Goal: Task Accomplishment & Management: Manage account settings

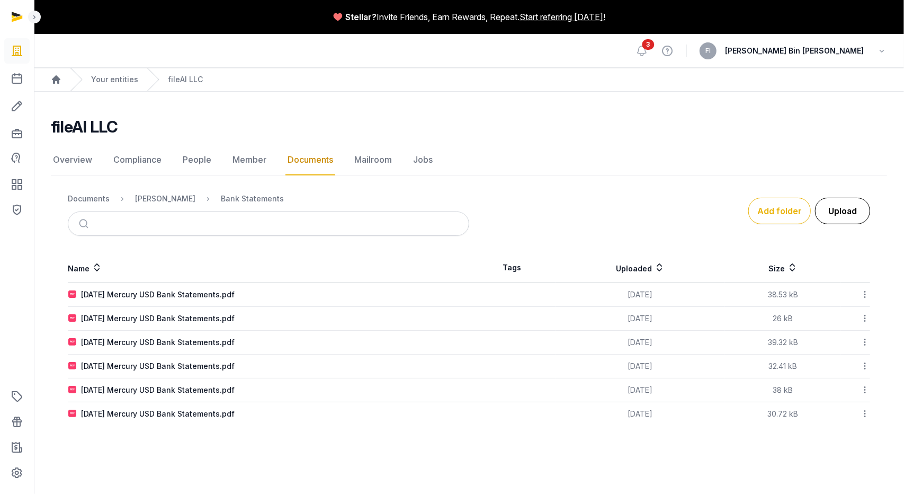
click at [839, 213] on button "Upload" at bounding box center [842, 211] width 55 height 26
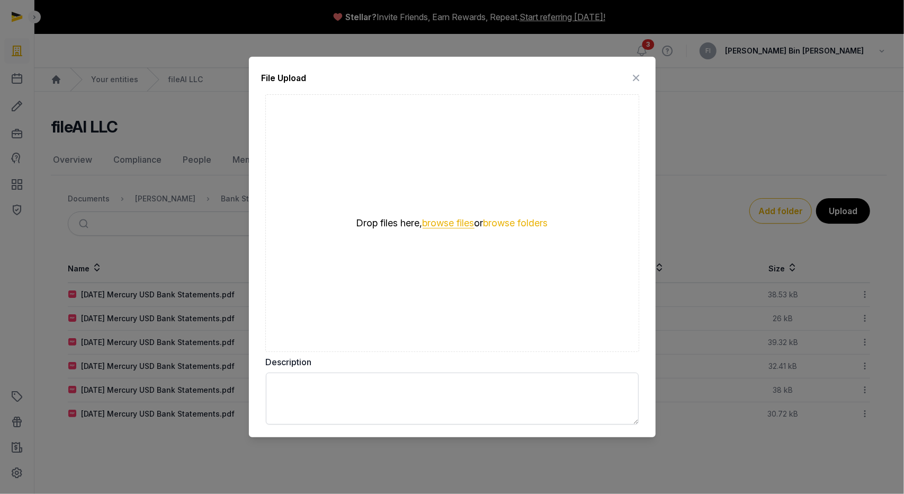
click at [446, 225] on button "browse files" at bounding box center [449, 223] width 52 height 10
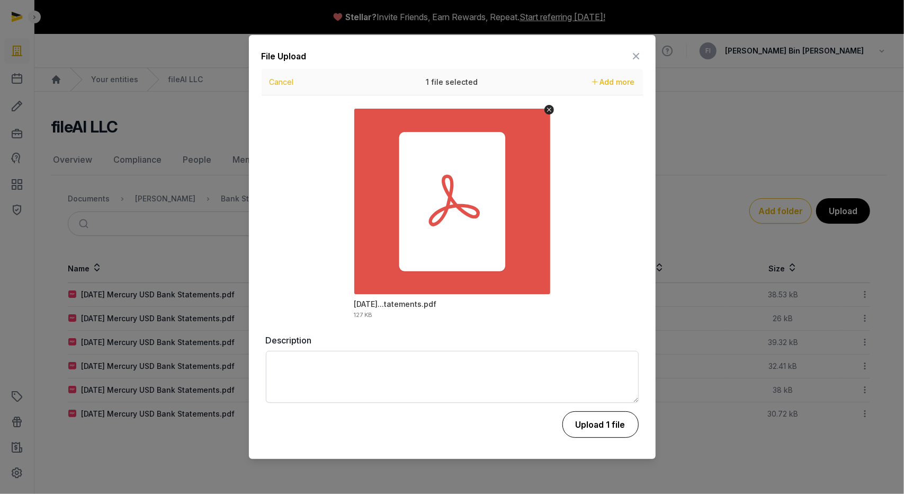
click at [614, 431] on button "Upload 1 file" at bounding box center [600, 424] width 76 height 26
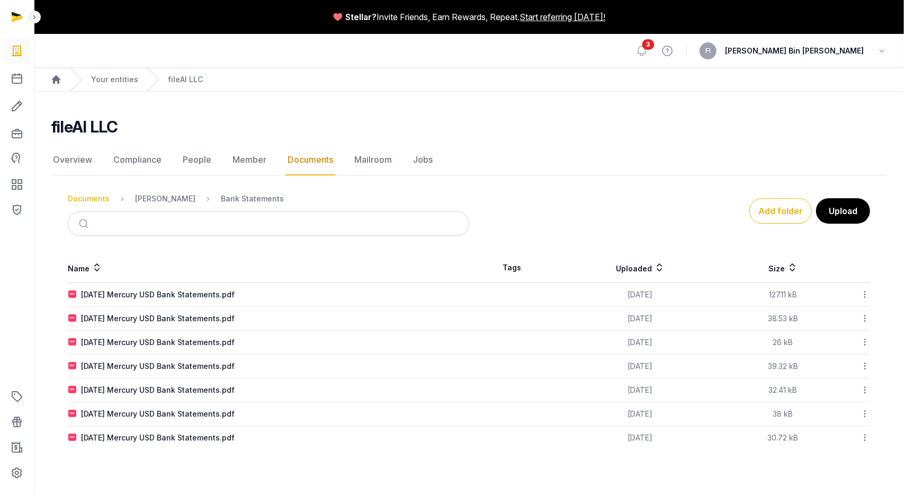
click at [93, 195] on div "Documents" at bounding box center [89, 198] width 42 height 11
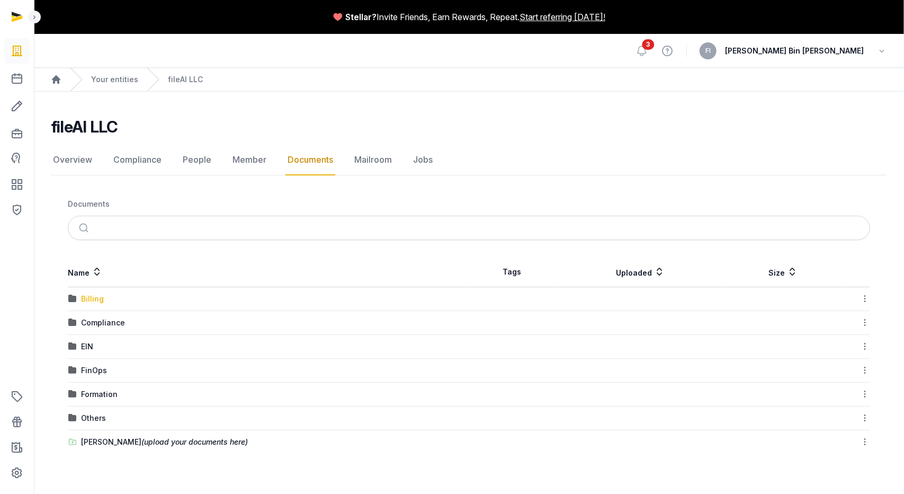
click at [88, 302] on div "Billing" at bounding box center [92, 298] width 23 height 11
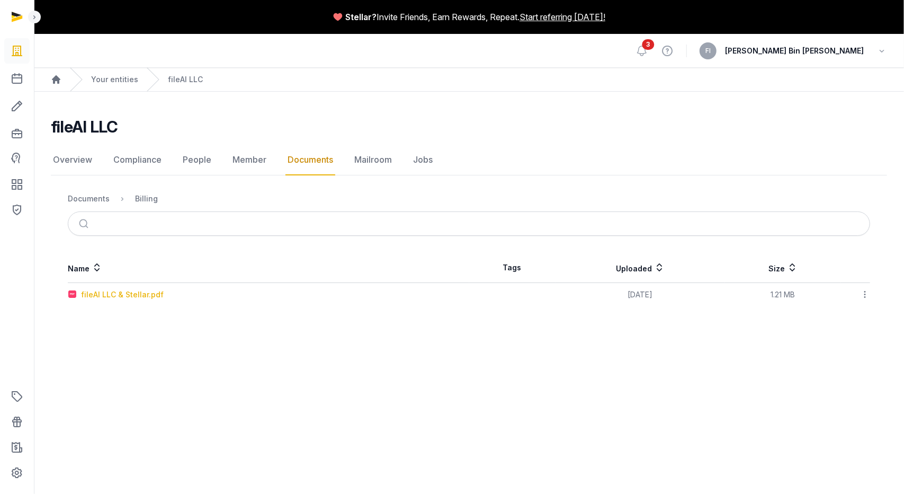
click at [102, 294] on div "fileAI LLC & Stellar.pdf" at bounding box center [122, 294] width 83 height 11
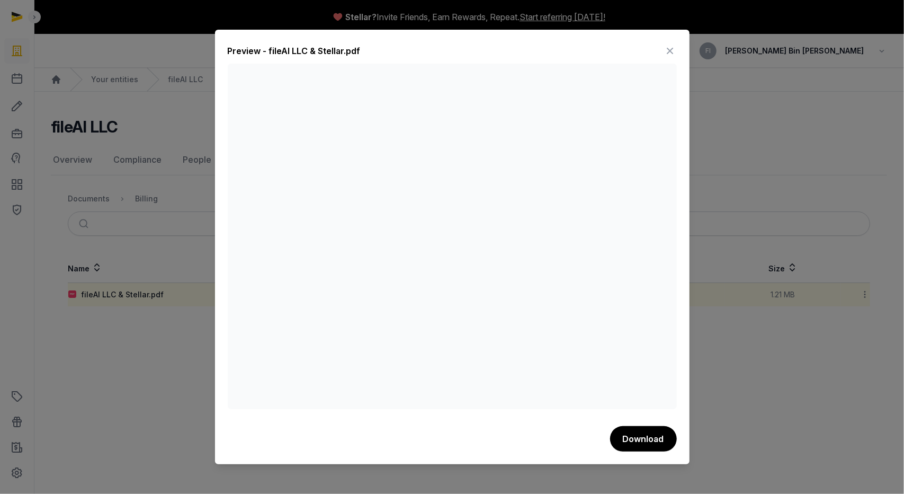
click at [667, 49] on icon at bounding box center [670, 50] width 13 height 17
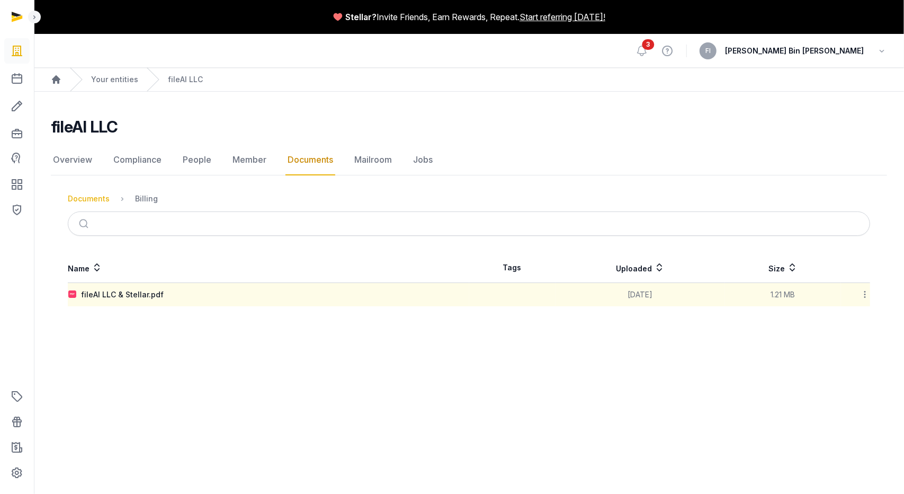
click at [94, 200] on div "Documents" at bounding box center [89, 198] width 42 height 11
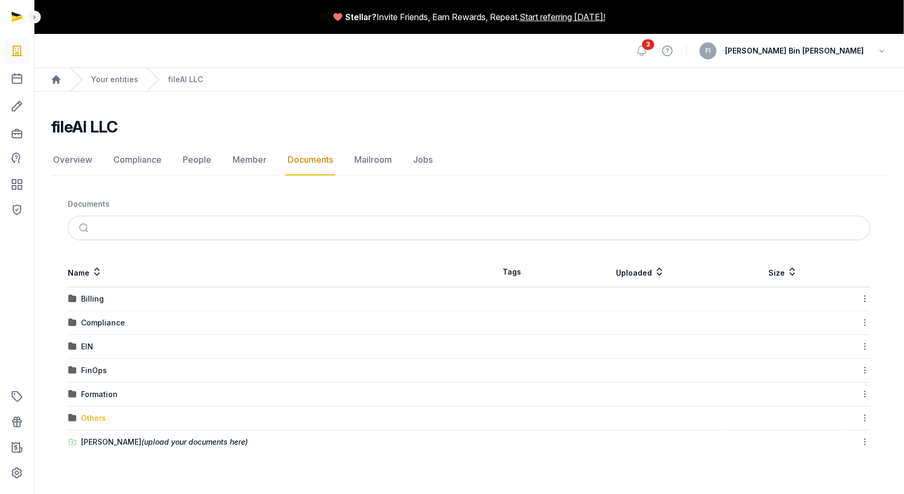
click at [93, 416] on div "Others" at bounding box center [93, 418] width 25 height 11
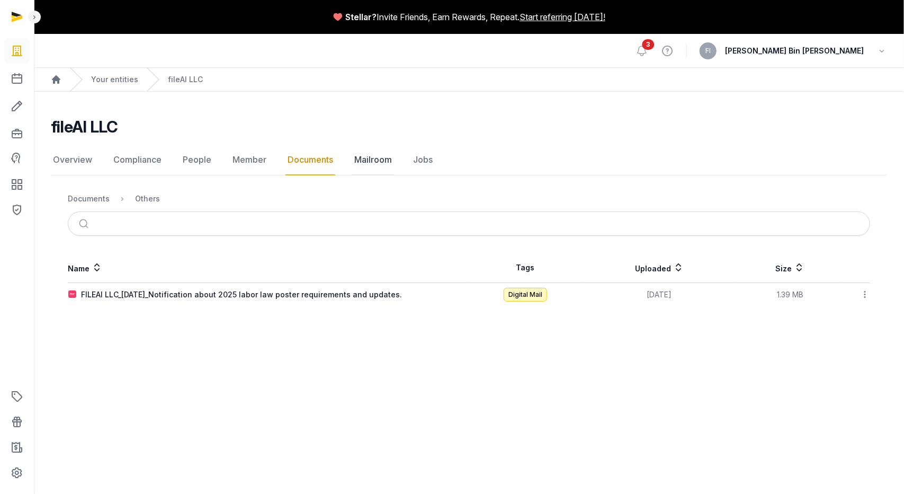
click at [365, 163] on link "Mailroom" at bounding box center [373, 160] width 42 height 31
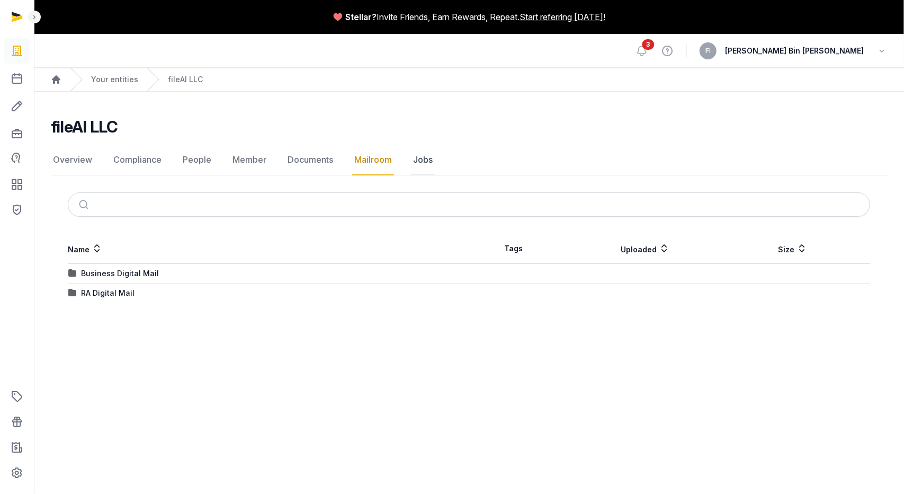
click at [420, 163] on link "Jobs" at bounding box center [423, 160] width 24 height 31
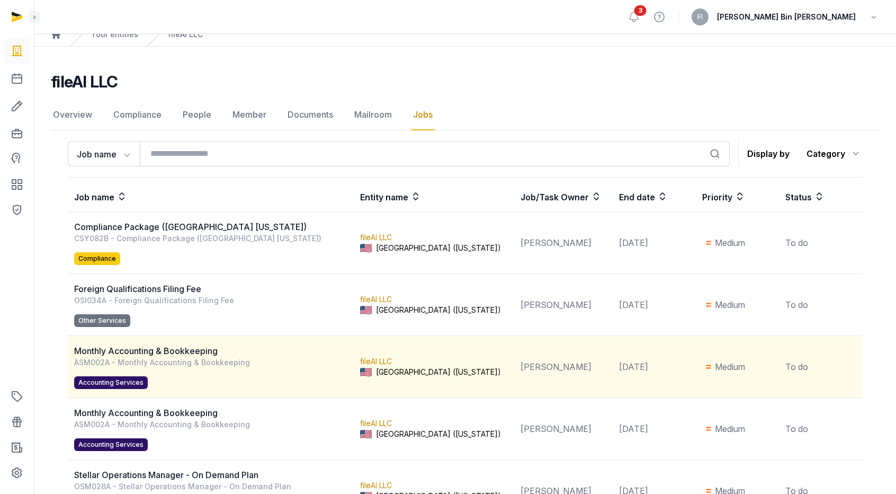
scroll to position [53, 0]
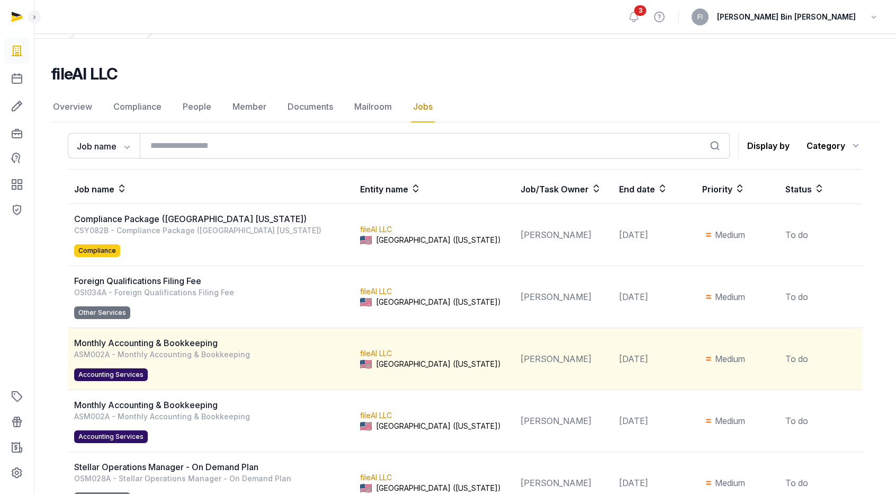
click at [180, 343] on div "Monthly Accounting & Bookkeeping" at bounding box center [213, 342] width 279 height 13
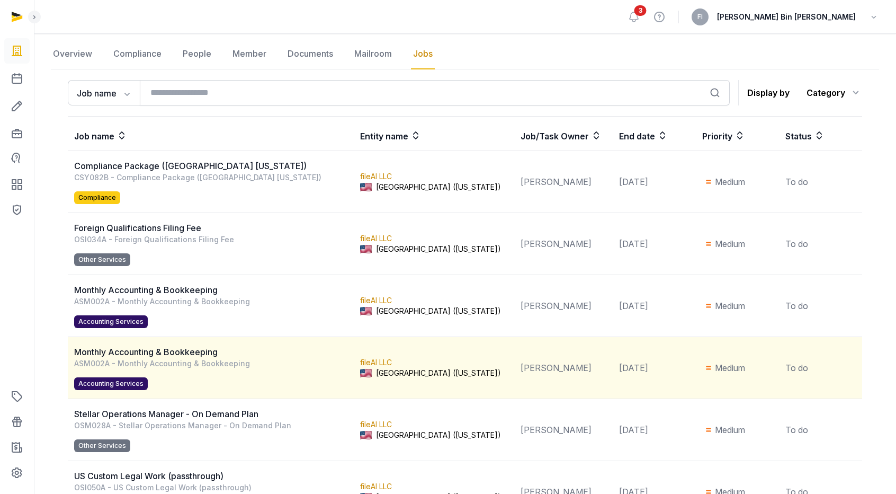
click at [178, 358] on div "ASM002A - Monthly Accounting & Bookkeeping Accounting Services" at bounding box center [213, 374] width 279 height 32
click at [120, 382] on span "Accounting Services" at bounding box center [111, 383] width 74 height 13
click at [120, 383] on span "Accounting Services" at bounding box center [111, 383] width 74 height 13
click at [126, 356] on div "Monthly Accounting & Bookkeeping" at bounding box center [213, 351] width 279 height 13
click at [122, 348] on div "Monthly Accounting & Bookkeeping" at bounding box center [213, 351] width 279 height 13
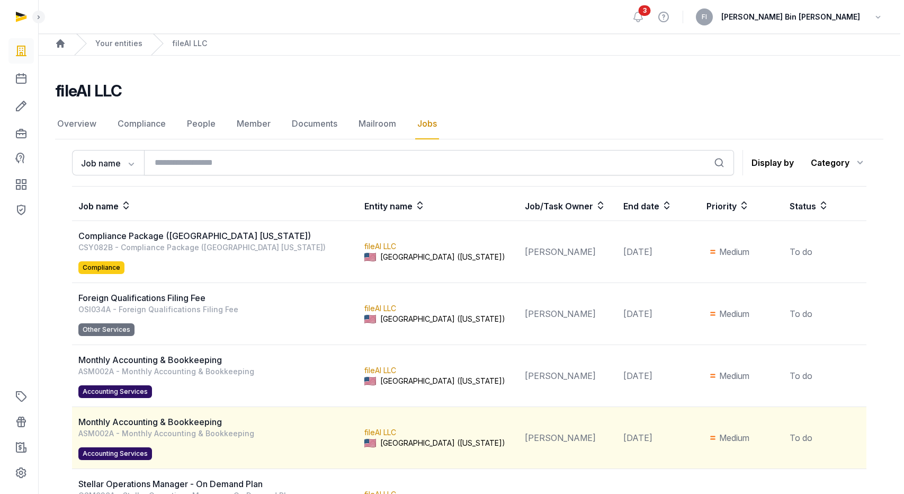
scroll to position [0, 0]
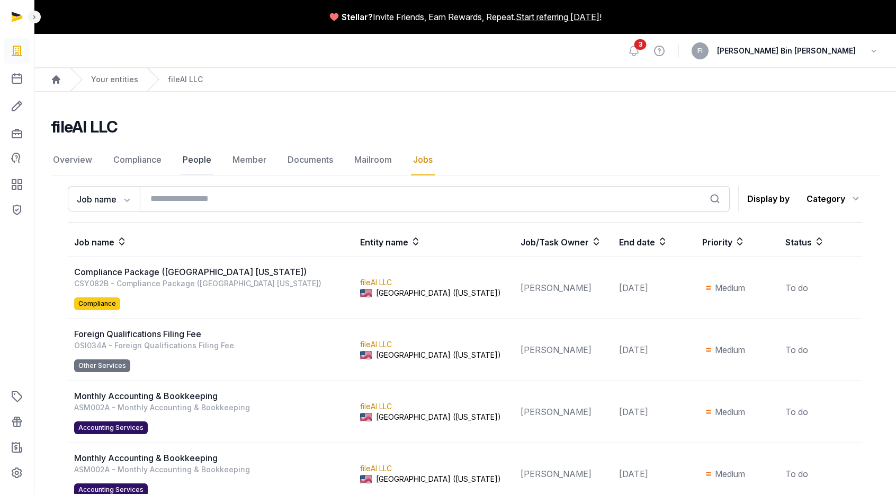
click at [190, 163] on link "People" at bounding box center [197, 160] width 33 height 31
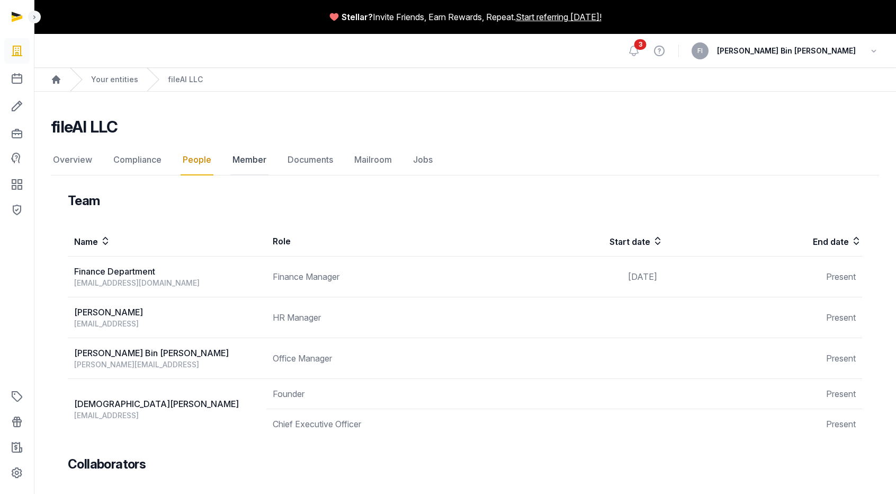
click at [257, 163] on link "Member" at bounding box center [249, 160] width 38 height 31
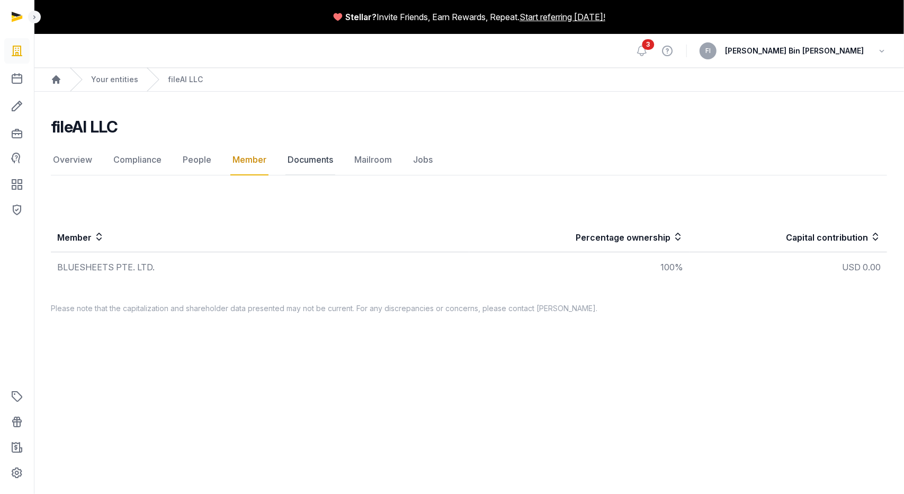
click at [308, 165] on link "Documents" at bounding box center [310, 160] width 50 height 31
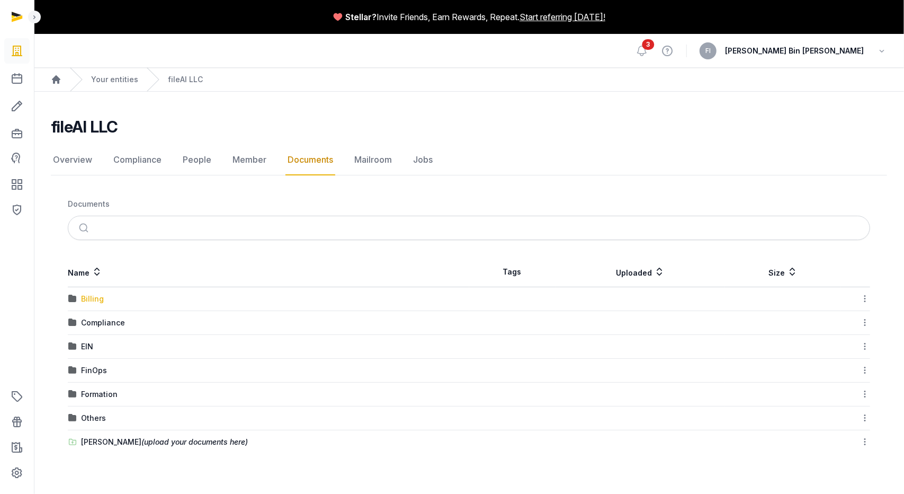
click at [90, 301] on div "Billing" at bounding box center [92, 298] width 23 height 11
